Goal: Task Accomplishment & Management: Manage account settings

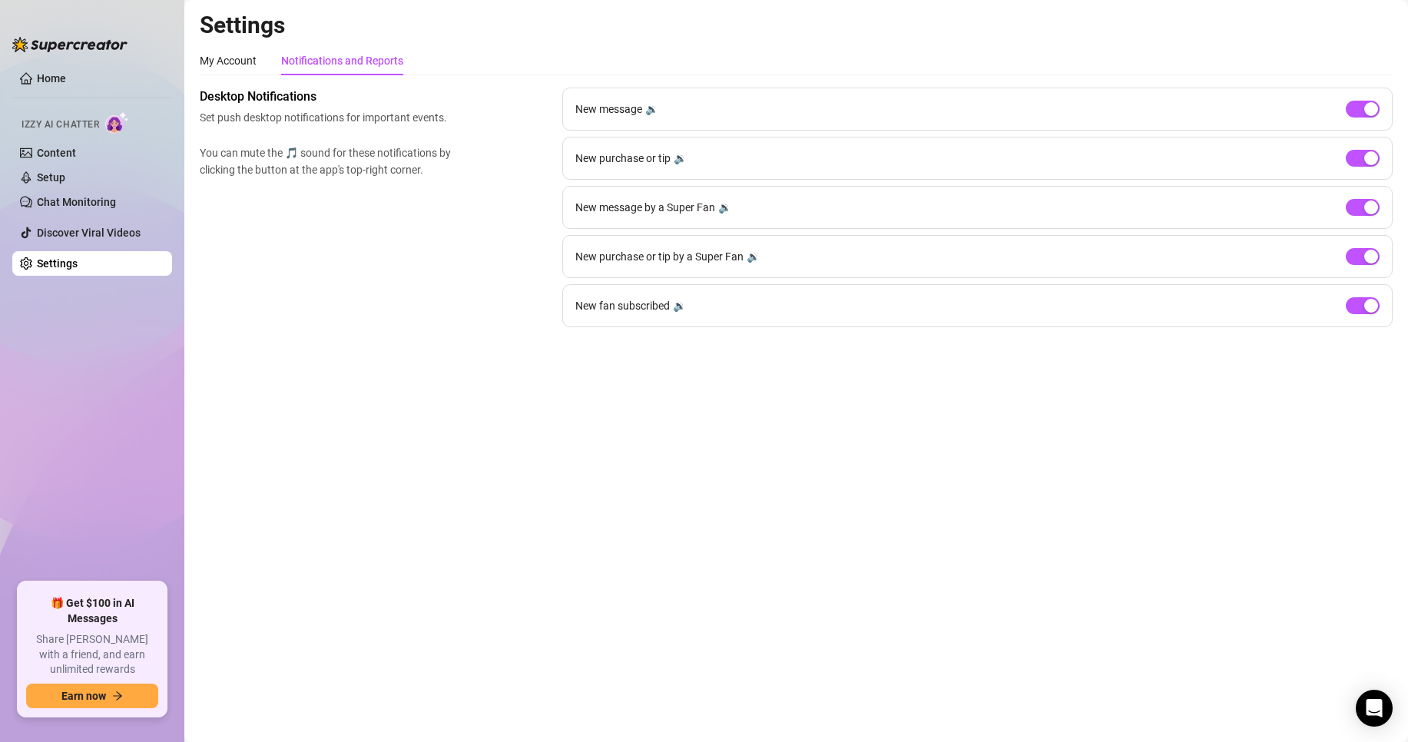
click at [1358, 297] on div "New fan subscribed 🔉" at bounding box center [977, 305] width 831 height 43
click at [1366, 310] on div "button" at bounding box center [1372, 306] width 14 height 14
click at [1359, 114] on span "button" at bounding box center [1363, 109] width 34 height 17
click at [1369, 198] on div "New message by a Super Fan 🔉" at bounding box center [977, 207] width 831 height 43
click at [1370, 202] on div "button" at bounding box center [1372, 208] width 14 height 14
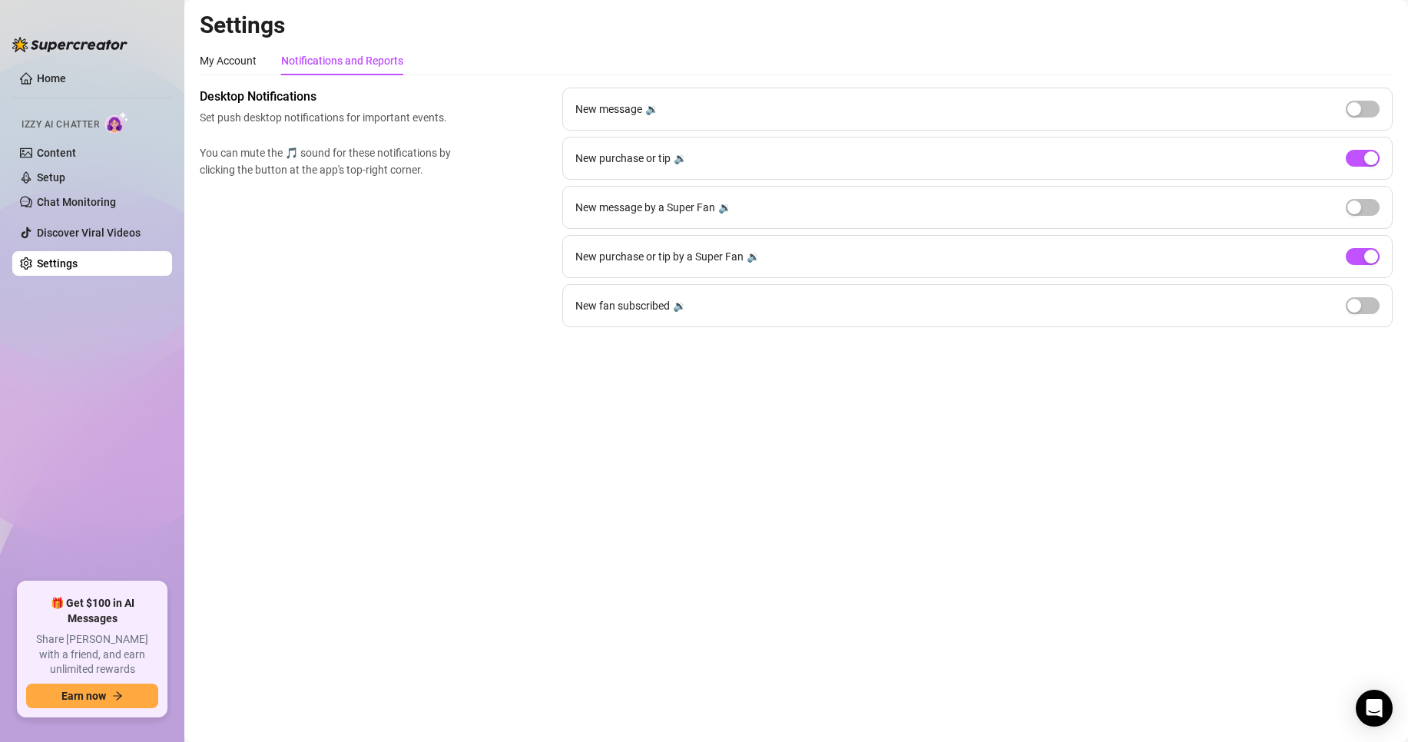
click at [672, 411] on main "Settings My Account Notifications and Reports Profile image Your profile isn’t …" at bounding box center [796, 371] width 1224 height 742
